Goal: Use online tool/utility: Use online tool/utility

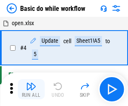
click at [31, 90] on img "button" at bounding box center [31, 87] width 10 height 10
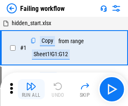
click at [31, 90] on img "button" at bounding box center [31, 87] width 10 height 10
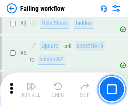
scroll to position [178, 0]
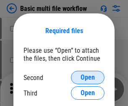
click at [88, 78] on span "Open" at bounding box center [88, 77] width 14 height 7
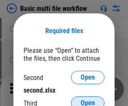
click at [88, 100] on span "Open" at bounding box center [88, 103] width 14 height 7
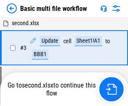
scroll to position [186, 0]
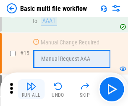
click at [31, 90] on img "button" at bounding box center [31, 87] width 10 height 10
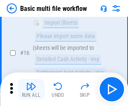
click at [31, 90] on img "button" at bounding box center [31, 87] width 10 height 10
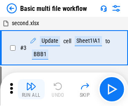
click at [31, 90] on img "button" at bounding box center [31, 87] width 10 height 10
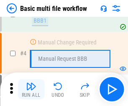
click at [31, 90] on img "button" at bounding box center [31, 87] width 10 height 10
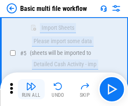
click at [31, 90] on img "button" at bounding box center [31, 87] width 10 height 10
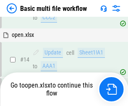
scroll to position [501, 0]
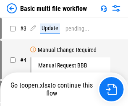
scroll to position [34, 0]
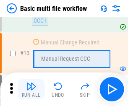
click at [31, 90] on img "button" at bounding box center [31, 87] width 10 height 10
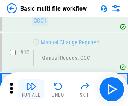
click at [31, 90] on img "button" at bounding box center [31, 87] width 10 height 10
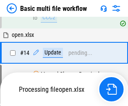
scroll to position [440, 0]
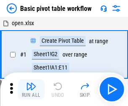
click at [31, 90] on img "button" at bounding box center [31, 87] width 10 height 10
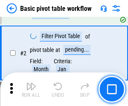
scroll to position [201, 0]
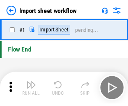
scroll to position [3, 0]
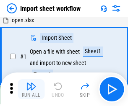
click at [31, 90] on img "button" at bounding box center [31, 87] width 10 height 10
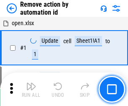
scroll to position [31, 0]
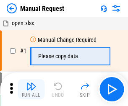
click at [31, 90] on img "button" at bounding box center [31, 87] width 10 height 10
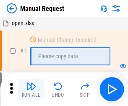
click at [31, 90] on img "button" at bounding box center [31, 87] width 10 height 10
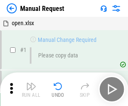
scroll to position [29, 0]
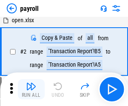
click at [31, 90] on img "button" at bounding box center [31, 87] width 10 height 10
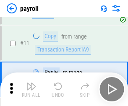
scroll to position [61, 0]
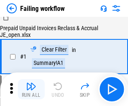
click at [31, 90] on img "button" at bounding box center [31, 87] width 10 height 10
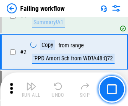
scroll to position [136, 0]
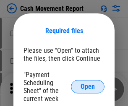
click at [88, 87] on span "Open" at bounding box center [88, 87] width 14 height 7
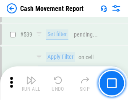
scroll to position [3733, 0]
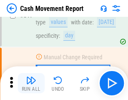
click at [31, 83] on img "button" at bounding box center [31, 80] width 10 height 10
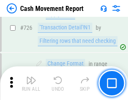
scroll to position [4389, 0]
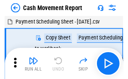
scroll to position [15, 0]
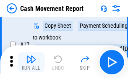
click at [31, 62] on img "button" at bounding box center [31, 59] width 10 height 10
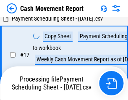
scroll to position [132, 0]
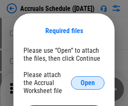
click at [88, 83] on span "Open" at bounding box center [88, 83] width 14 height 7
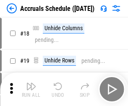
scroll to position [81, 0]
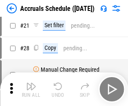
click at [31, 90] on img "button" at bounding box center [31, 87] width 10 height 10
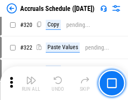
scroll to position [1565, 0]
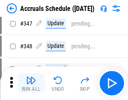
click at [31, 83] on img "button" at bounding box center [31, 80] width 10 height 10
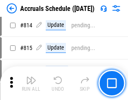
scroll to position [3712, 0]
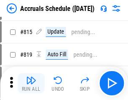
click at [31, 83] on img "button" at bounding box center [31, 80] width 10 height 10
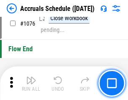
scroll to position [5038, 0]
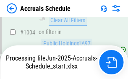
scroll to position [4829, 0]
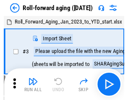
scroll to position [1, 0]
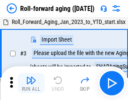
click at [31, 83] on img "button" at bounding box center [31, 80] width 10 height 10
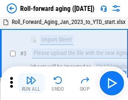
click at [31, 83] on img "button" at bounding box center [31, 80] width 10 height 10
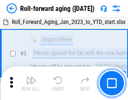
scroll to position [54, 0]
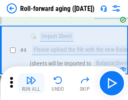
click at [31, 83] on img "button" at bounding box center [31, 80] width 10 height 10
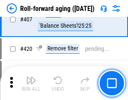
scroll to position [2917, 0]
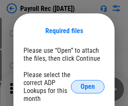
click at [88, 87] on span "Open" at bounding box center [88, 87] width 14 height 7
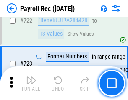
scroll to position [4818, 0]
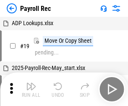
click at [31, 90] on img "button" at bounding box center [31, 87] width 10 height 10
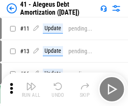
click at [31, 90] on img "button" at bounding box center [31, 87] width 10 height 10
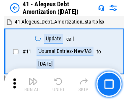
scroll to position [104, 0]
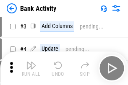
click at [31, 69] on img "button" at bounding box center [31, 66] width 10 height 10
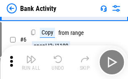
scroll to position [45, 0]
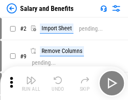
scroll to position [11, 0]
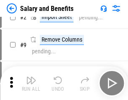
click at [31, 83] on img "button" at bounding box center [31, 80] width 10 height 10
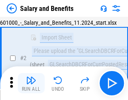
click at [31, 83] on img "button" at bounding box center [31, 80] width 10 height 10
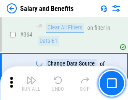
scroll to position [3961, 0]
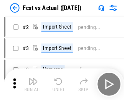
scroll to position [11, 0]
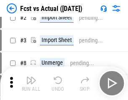
click at [31, 83] on img "button" at bounding box center [31, 80] width 10 height 10
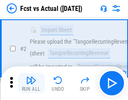
click at [31, 83] on img "button" at bounding box center [31, 80] width 10 height 10
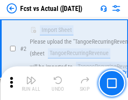
scroll to position [79, 0]
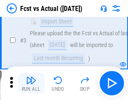
click at [31, 83] on img "button" at bounding box center [31, 80] width 10 height 10
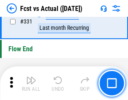
scroll to position [4026, 0]
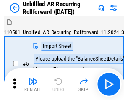
scroll to position [18, 0]
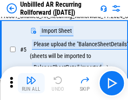
click at [31, 83] on img "button" at bounding box center [31, 80] width 10 height 10
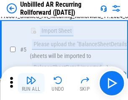
click at [31, 83] on img "button" at bounding box center [31, 80] width 10 height 10
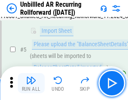
scroll to position [79, 0]
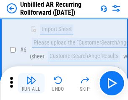
click at [31, 83] on img "button" at bounding box center [31, 80] width 10 height 10
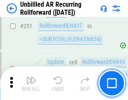
scroll to position [2857, 0]
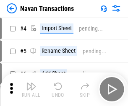
click at [31, 83] on img "button" at bounding box center [31, 87] width 10 height 10
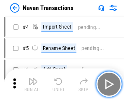
scroll to position [13, 0]
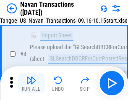
click at [31, 83] on img "button" at bounding box center [31, 80] width 10 height 10
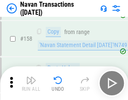
scroll to position [2727, 0]
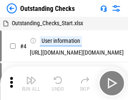
click at [31, 83] on img "button" at bounding box center [31, 80] width 10 height 10
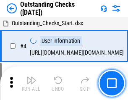
scroll to position [35, 0]
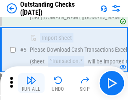
click at [31, 83] on img "button" at bounding box center [31, 80] width 10 height 10
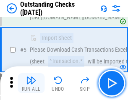
scroll to position [88, 0]
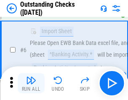
click at [31, 83] on img "button" at bounding box center [31, 80] width 10 height 10
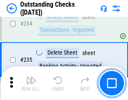
scroll to position [2554, 0]
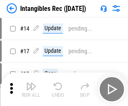
click at [31, 90] on img "button" at bounding box center [31, 87] width 10 height 10
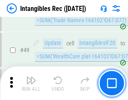
scroll to position [328, 0]
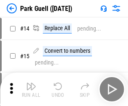
click at [31, 83] on img "button" at bounding box center [31, 87] width 10 height 10
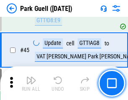
scroll to position [1052, 0]
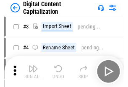
scroll to position [24, 0]
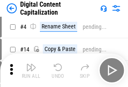
click at [31, 71] on img "button" at bounding box center [31, 68] width 10 height 10
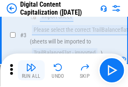
click at [31, 71] on img "button" at bounding box center [31, 68] width 10 height 10
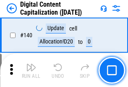
scroll to position [892, 0]
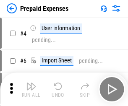
click at [31, 83] on img "button" at bounding box center [31, 87] width 10 height 10
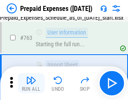
click at [31, 83] on img "button" at bounding box center [31, 80] width 10 height 10
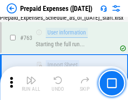
scroll to position [2381, 0]
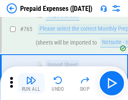
click at [31, 83] on img "button" at bounding box center [31, 80] width 10 height 10
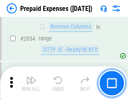
scroll to position [8793, 0]
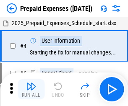
click at [31, 90] on img "button" at bounding box center [31, 87] width 10 height 10
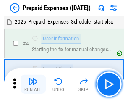
scroll to position [37, 0]
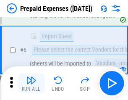
click at [31, 83] on img "button" at bounding box center [31, 80] width 10 height 10
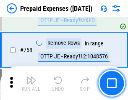
scroll to position [2997, 0]
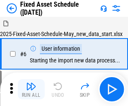
click at [31, 90] on img "button" at bounding box center [31, 87] width 10 height 10
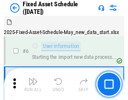
scroll to position [45, 0]
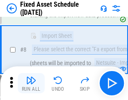
click at [31, 83] on img "button" at bounding box center [31, 80] width 10 height 10
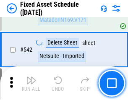
scroll to position [2999, 0]
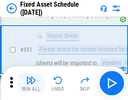
click at [31, 83] on img "button" at bounding box center [31, 80] width 10 height 10
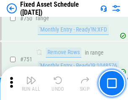
scroll to position [4101, 0]
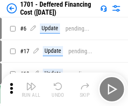
click at [31, 90] on img "button" at bounding box center [31, 87] width 10 height 10
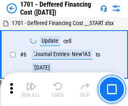
scroll to position [101, 0]
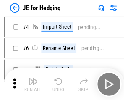
scroll to position [1, 0]
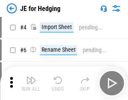
click at [31, 83] on img "button" at bounding box center [31, 80] width 10 height 10
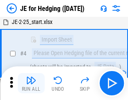
click at [31, 83] on img "button" at bounding box center [31, 80] width 10 height 10
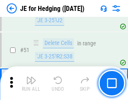
scroll to position [545, 0]
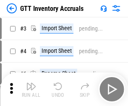
click at [31, 83] on img "button" at bounding box center [31, 87] width 10 height 10
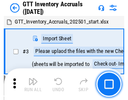
scroll to position [1, 0]
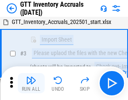
click at [31, 83] on img "button" at bounding box center [31, 80] width 10 height 10
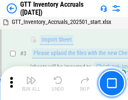
scroll to position [54, 0]
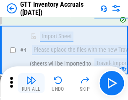
click at [31, 83] on img "button" at bounding box center [31, 80] width 10 height 10
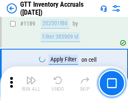
scroll to position [6869, 0]
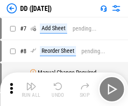
click at [31, 90] on img "button" at bounding box center [31, 87] width 10 height 10
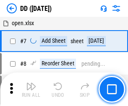
scroll to position [81, 0]
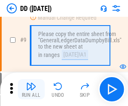
click at [31, 90] on img "button" at bounding box center [31, 87] width 10 height 10
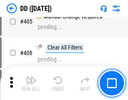
scroll to position [3764, 0]
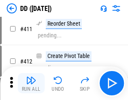
click at [31, 83] on img "button" at bounding box center [31, 80] width 10 height 10
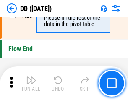
scroll to position [4026, 0]
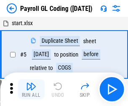
click at [31, 90] on img "button" at bounding box center [31, 87] width 10 height 10
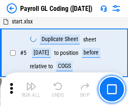
scroll to position [101, 0]
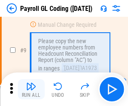
click at [31, 90] on img "button" at bounding box center [31, 87] width 10 height 10
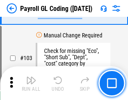
scroll to position [1973, 0]
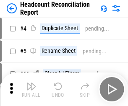
click at [31, 90] on img "button" at bounding box center [31, 87] width 10 height 10
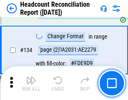
scroll to position [1011, 0]
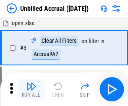
click at [31, 90] on img "button" at bounding box center [31, 87] width 10 height 10
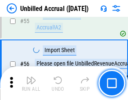
scroll to position [878, 0]
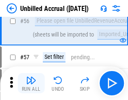
click at [31, 83] on img "button" at bounding box center [31, 80] width 10 height 10
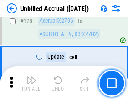
scroll to position [2506, 0]
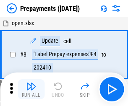
click at [31, 90] on img "button" at bounding box center [31, 87] width 10 height 10
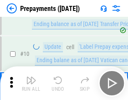
scroll to position [53, 0]
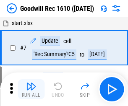
click at [31, 90] on img "button" at bounding box center [31, 87] width 10 height 10
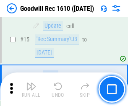
scroll to position [144, 0]
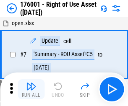
click at [31, 90] on img "button" at bounding box center [31, 87] width 10 height 10
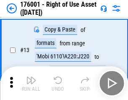
scroll to position [54, 0]
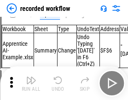
click at [31, 83] on img "button" at bounding box center [31, 80] width 10 height 10
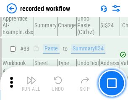
scroll to position [2629, 0]
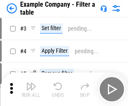
click at [31, 90] on img "button" at bounding box center [31, 87] width 10 height 10
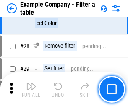
scroll to position [770, 0]
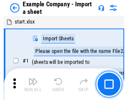
scroll to position [13, 0]
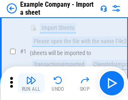
click at [31, 83] on img "button" at bounding box center [31, 80] width 10 height 10
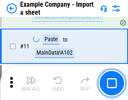
scroll to position [186, 0]
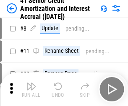
click at [31, 83] on img "button" at bounding box center [31, 87] width 10 height 10
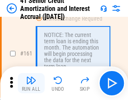
click at [31, 83] on img "button" at bounding box center [31, 80] width 10 height 10
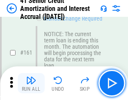
scroll to position [900, 0]
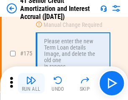
click at [31, 83] on img "button" at bounding box center [31, 80] width 10 height 10
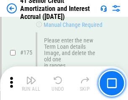
scroll to position [985, 0]
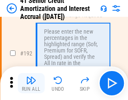
click at [31, 83] on img "button" at bounding box center [31, 80] width 10 height 10
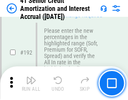
scroll to position [1073, 0]
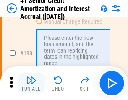
click at [31, 83] on img "button" at bounding box center [31, 80] width 10 height 10
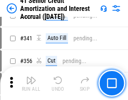
scroll to position [2149, 0]
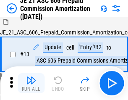
click at [31, 83] on img "button" at bounding box center [31, 80] width 10 height 10
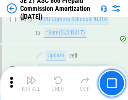
scroll to position [1571, 0]
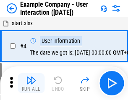
click at [31, 83] on img "button" at bounding box center [31, 80] width 10 height 10
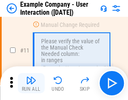
click at [31, 83] on img "button" at bounding box center [31, 80] width 10 height 10
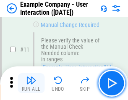
scroll to position [182, 0]
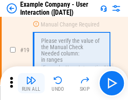
click at [31, 83] on img "button" at bounding box center [31, 80] width 10 height 10
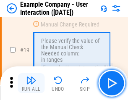
click at [31, 83] on img "button" at bounding box center [31, 80] width 10 height 10
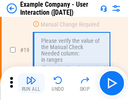
click at [31, 83] on img "button" at bounding box center [31, 80] width 10 height 10
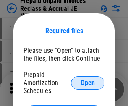
click at [88, 83] on span "Open" at bounding box center [88, 83] width 14 height 7
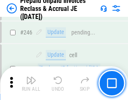
scroll to position [1136, 0]
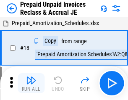
click at [31, 83] on img "button" at bounding box center [31, 80] width 10 height 10
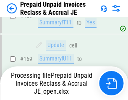
scroll to position [1093, 0]
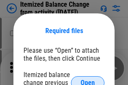
click at [88, 80] on span "Open" at bounding box center [88, 83] width 14 height 7
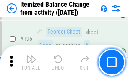
scroll to position [1619, 0]
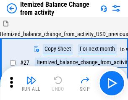
scroll to position [13, 0]
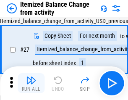
click at [31, 83] on img "button" at bounding box center [31, 80] width 10 height 10
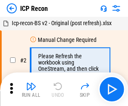
scroll to position [4, 0]
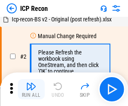
click at [31, 90] on img "button" at bounding box center [31, 87] width 10 height 10
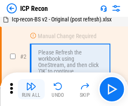
click at [31, 90] on img "button" at bounding box center [31, 87] width 10 height 10
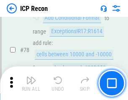
scroll to position [824, 0]
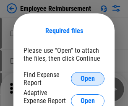
click at [88, 79] on span "Open" at bounding box center [88, 79] width 14 height 7
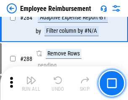
scroll to position [2286, 0]
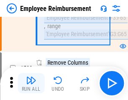
click at [31, 83] on img "button" at bounding box center [31, 80] width 10 height 10
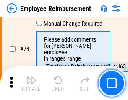
scroll to position [5901, 0]
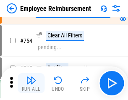
click at [31, 83] on img "button" at bounding box center [31, 80] width 10 height 10
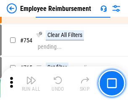
click at [31, 83] on img "button" at bounding box center [31, 80] width 10 height 10
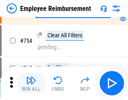
click at [31, 83] on img "button" at bounding box center [31, 80] width 10 height 10
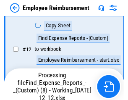
scroll to position [171, 0]
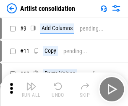
click at [31, 90] on img "button" at bounding box center [31, 87] width 10 height 10
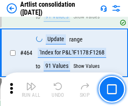
scroll to position [3683, 0]
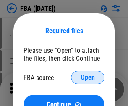
click at [88, 78] on span "Open" at bounding box center [88, 77] width 14 height 7
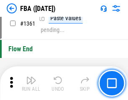
scroll to position [9034, 0]
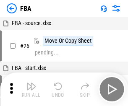
scroll to position [8, 0]
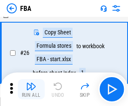
click at [31, 90] on img "button" at bounding box center [31, 87] width 10 height 10
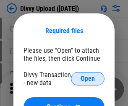
click at [88, 79] on span "Open" at bounding box center [88, 79] width 14 height 7
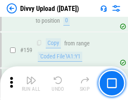
scroll to position [871, 0]
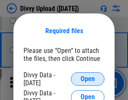
click at [88, 79] on span "Open" at bounding box center [88, 79] width 14 height 7
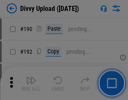
scroll to position [1062, 0]
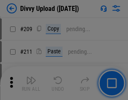
scroll to position [1429, 0]
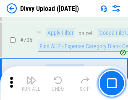
scroll to position [5754, 0]
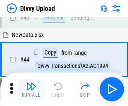
click at [31, 90] on img "button" at bounding box center [31, 87] width 10 height 10
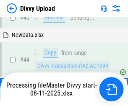
scroll to position [93, 0]
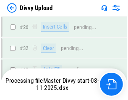
scroll to position [871, 0]
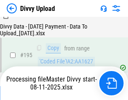
scroll to position [1176, 0]
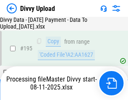
scroll to position [1176, 0]
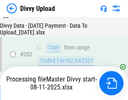
scroll to position [1368, 0]
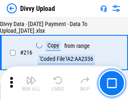
scroll to position [1732, 0]
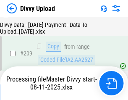
scroll to position [1553, 0]
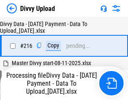
scroll to position [1732, 0]
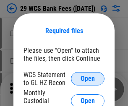
click at [88, 79] on span "Open" at bounding box center [88, 79] width 14 height 7
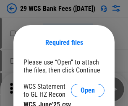
scroll to position [12, 0]
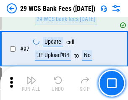
scroll to position [820, 0]
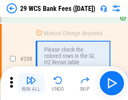
click at [31, 83] on img "button" at bounding box center [31, 80] width 10 height 10
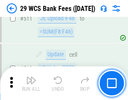
scroll to position [4232, 0]
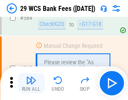
click at [31, 83] on img "button" at bounding box center [31, 80] width 10 height 10
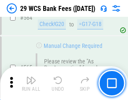
scroll to position [4549, 0]
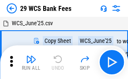
scroll to position [15, 0]
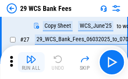
click at [31, 62] on img "button" at bounding box center [31, 59] width 10 height 10
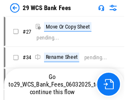
scroll to position [1, 0]
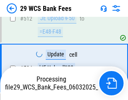
scroll to position [4440, 0]
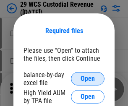
click at [88, 79] on span "Open" at bounding box center [88, 79] width 14 height 7
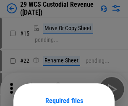
scroll to position [70, 0]
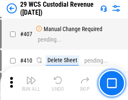
scroll to position [3896, 0]
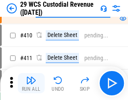
click at [31, 83] on img "button" at bounding box center [31, 80] width 10 height 10
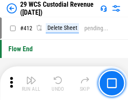
scroll to position [4017, 0]
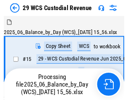
scroll to position [16, 0]
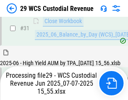
scroll to position [432, 0]
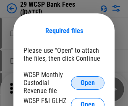
click at [88, 83] on span "Open" at bounding box center [88, 83] width 14 height 7
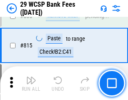
scroll to position [4982, 0]
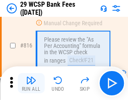
click at [31, 83] on img "button" at bounding box center [31, 80] width 10 height 10
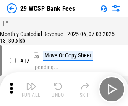
click at [31, 83] on img "button" at bounding box center [31, 87] width 10 height 10
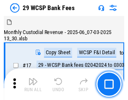
scroll to position [20, 0]
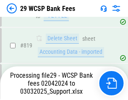
scroll to position [5327, 0]
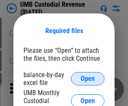
click at [88, 79] on span "Open" at bounding box center [88, 79] width 14 height 7
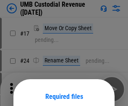
scroll to position [66, 0]
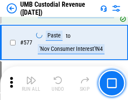
scroll to position [3923, 0]
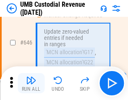
click at [31, 83] on img "button" at bounding box center [31, 80] width 10 height 10
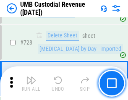
scroll to position [5189, 0]
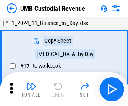
scroll to position [6, 0]
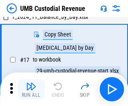
click at [31, 90] on img "button" at bounding box center [31, 87] width 10 height 10
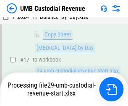
scroll to position [166, 0]
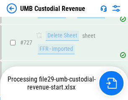
scroll to position [5170, 0]
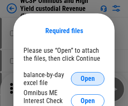
click at [88, 79] on span "Open" at bounding box center [88, 79] width 14 height 7
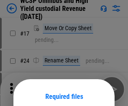
scroll to position [66, 0]
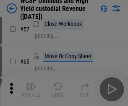
scroll to position [367, 0]
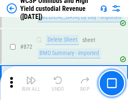
scroll to position [7119, 0]
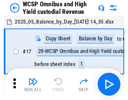
scroll to position [5, 0]
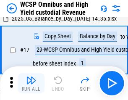
click at [31, 83] on img "button" at bounding box center [31, 80] width 10 height 10
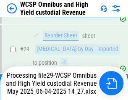
scroll to position [175, 0]
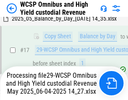
scroll to position [175, 0]
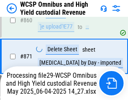
scroll to position [7100, 0]
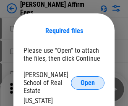
click at [88, 80] on span "Open" at bounding box center [88, 83] width 14 height 7
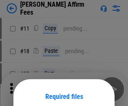
scroll to position [66, 0]
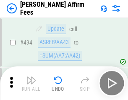
scroll to position [2287, 0]
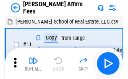
scroll to position [8, 0]
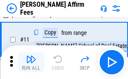
click at [31, 62] on img "button" at bounding box center [31, 59] width 10 height 10
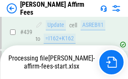
scroll to position [2206, 0]
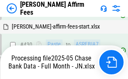
scroll to position [2219, 0]
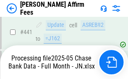
scroll to position [2206, 0]
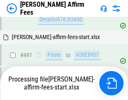
scroll to position [2287, 0]
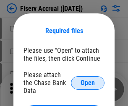
click at [88, 80] on span "Open" at bounding box center [88, 83] width 14 height 7
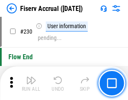
scroll to position [2665, 0]
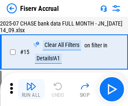
click at [31, 90] on img "button" at bounding box center [31, 87] width 10 height 10
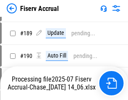
scroll to position [2212, 0]
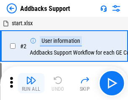
click at [31, 83] on img "button" at bounding box center [31, 80] width 10 height 10
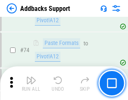
scroll to position [612, 0]
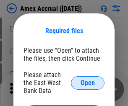
click at [88, 83] on span "Open" at bounding box center [88, 83] width 14 height 7
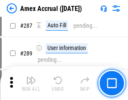
scroll to position [2412, 0]
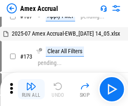
click at [31, 90] on img "button" at bounding box center [31, 87] width 10 height 10
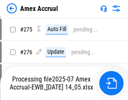
scroll to position [2507, 0]
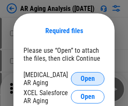
click at [88, 78] on span "Open" at bounding box center [88, 79] width 14 height 7
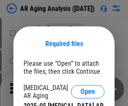
scroll to position [13, 0]
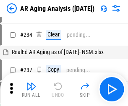
scroll to position [8, 0]
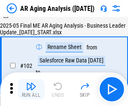
click at [31, 90] on img "button" at bounding box center [31, 87] width 10 height 10
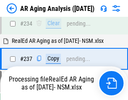
scroll to position [1304, 0]
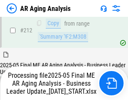
scroll to position [1294, 0]
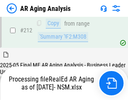
scroll to position [1265, 0]
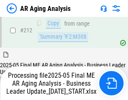
scroll to position [1294, 0]
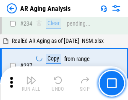
scroll to position [1294, 0]
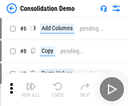
click at [31, 90] on img "button" at bounding box center [31, 87] width 10 height 10
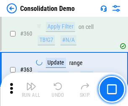
scroll to position [2819, 0]
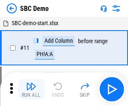
click at [31, 90] on img "button" at bounding box center [31, 87] width 10 height 10
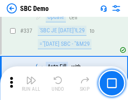
scroll to position [2213, 0]
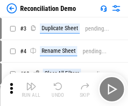
click at [31, 90] on img "button" at bounding box center [31, 87] width 10 height 10
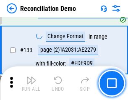
scroll to position [999, 0]
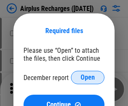
click at [88, 78] on span "Open" at bounding box center [88, 77] width 14 height 7
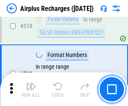
scroll to position [3620, 0]
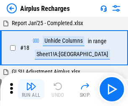
click at [31, 90] on img "button" at bounding box center [31, 87] width 10 height 10
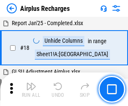
scroll to position [37, 0]
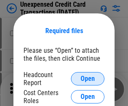
click at [88, 79] on span "Open" at bounding box center [88, 79] width 14 height 7
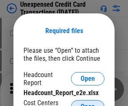
click at [88, 104] on span "Open" at bounding box center [88, 107] width 14 height 7
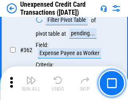
scroll to position [2163, 0]
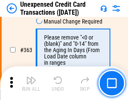
click at [31, 83] on img "button" at bounding box center [31, 80] width 10 height 10
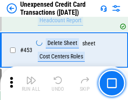
scroll to position [2869, 0]
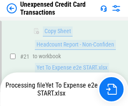
scroll to position [137, 0]
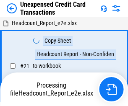
scroll to position [10, 0]
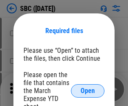
click at [88, 91] on span "Open" at bounding box center [88, 91] width 14 height 7
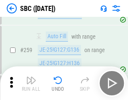
scroll to position [1644, 0]
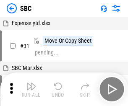
scroll to position [8, 0]
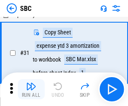
click at [31, 90] on img "button" at bounding box center [31, 87] width 10 height 10
